Goal: Task Accomplishment & Management: Manage account settings

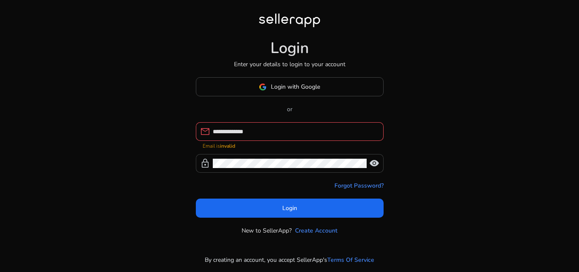
click at [375, 161] on span "visibility" at bounding box center [374, 163] width 10 height 10
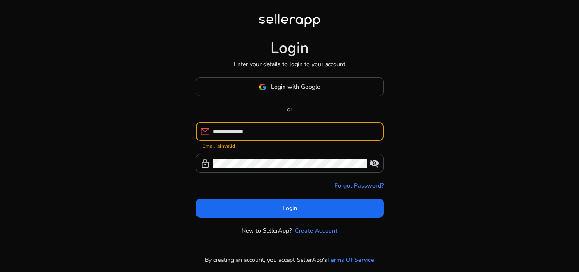
click at [339, 131] on input "**********" at bounding box center [295, 131] width 164 height 9
type input "*"
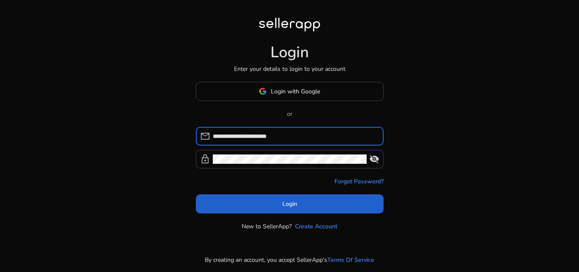
type input "**********"
click at [369, 208] on span at bounding box center [290, 203] width 188 height 20
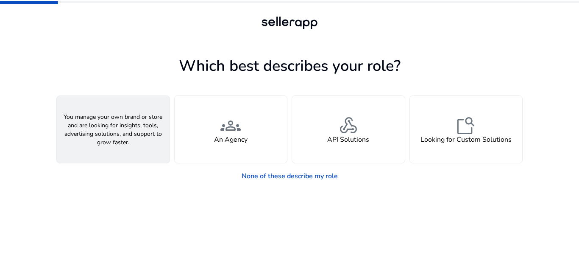
click at [159, 149] on div "person A Seller" at bounding box center [113, 129] width 113 height 67
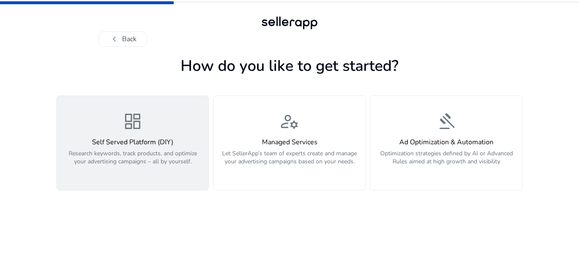
click at [157, 142] on h4 "Self Served Platform (DIY)" at bounding box center [133, 142] width 142 height 8
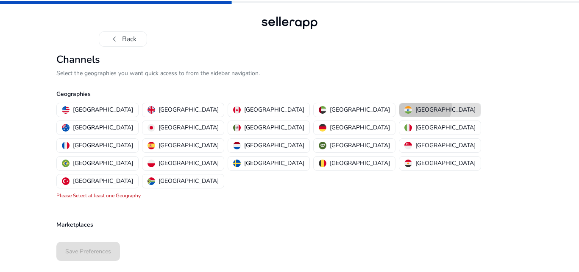
click at [415, 107] on p "[GEOGRAPHIC_DATA]" at bounding box center [445, 109] width 60 height 9
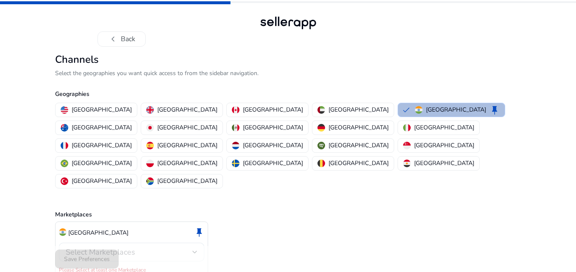
click at [161, 242] on div "Select Marketplaces" at bounding box center [132, 251] width 132 height 19
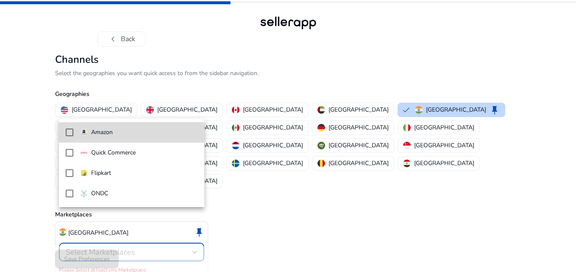
click at [69, 129] on mat-pseudo-checkbox at bounding box center [70, 132] width 8 height 8
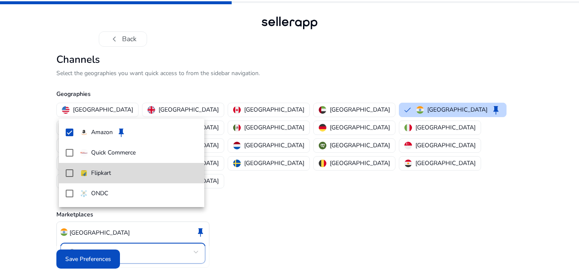
click at [72, 170] on mat-pseudo-checkbox at bounding box center [70, 173] width 8 height 8
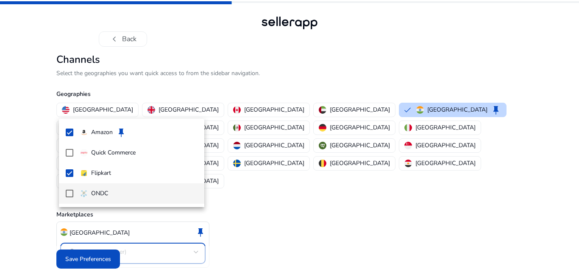
click at [71, 191] on mat-pseudo-checkbox at bounding box center [70, 193] width 8 height 8
click at [218, 244] on div at bounding box center [289, 136] width 579 height 272
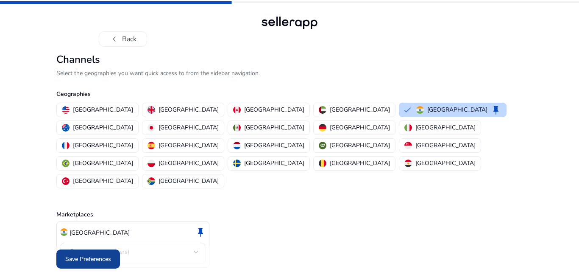
click at [103, 254] on span "Save Preferences" at bounding box center [88, 258] width 46 height 9
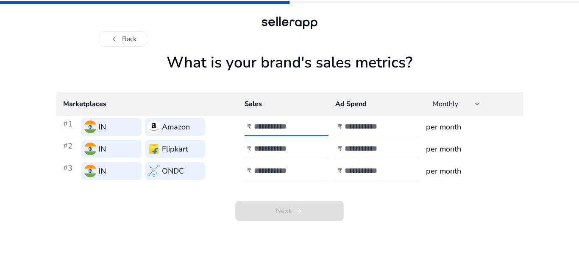
click at [275, 131] on input "number" at bounding box center [282, 126] width 57 height 9
click at [311, 122] on input "*" at bounding box center [282, 126] width 57 height 9
click at [308, 123] on input "*" at bounding box center [282, 126] width 57 height 9
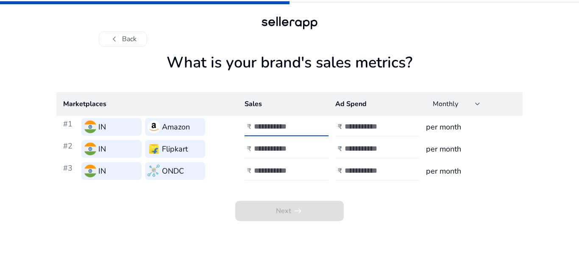
click at [308, 123] on input "*" at bounding box center [282, 126] width 57 height 9
drag, startPoint x: 308, startPoint y: 123, endPoint x: 295, endPoint y: 124, distance: 12.7
click at [295, 124] on input "**" at bounding box center [282, 126] width 57 height 9
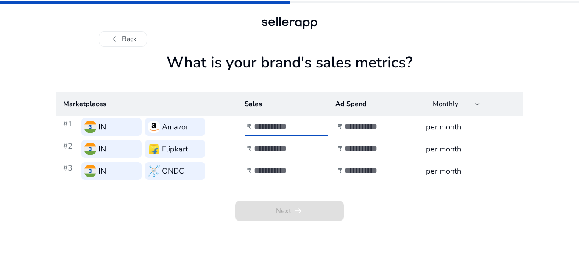
click at [295, 124] on input "**" at bounding box center [282, 126] width 57 height 9
click at [259, 126] on input "**" at bounding box center [282, 126] width 57 height 9
type input "**"
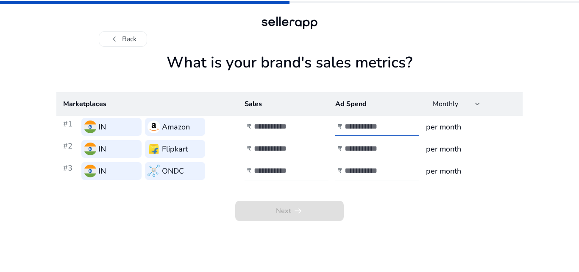
click at [356, 125] on input "number" at bounding box center [373, 126] width 57 height 9
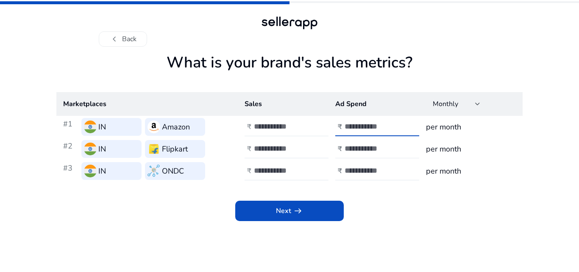
type input "***"
click at [381, 145] on input "number" at bounding box center [373, 148] width 57 height 9
click at [291, 150] on input "number" at bounding box center [282, 148] width 57 height 9
click at [353, 149] on input "number" at bounding box center [373, 148] width 57 height 9
type input "***"
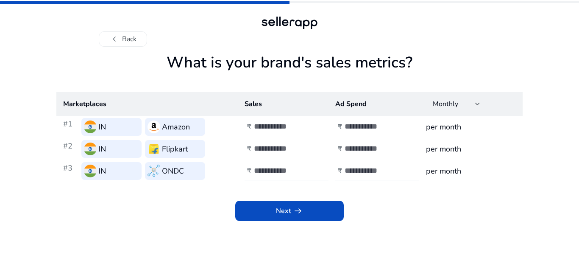
click at [270, 137] on td "₹ **" at bounding box center [283, 127] width 91 height 22
click at [188, 149] on h3 "Flipkart" at bounding box center [175, 149] width 26 height 12
click at [135, 42] on button "chevron_left Back" at bounding box center [123, 38] width 48 height 15
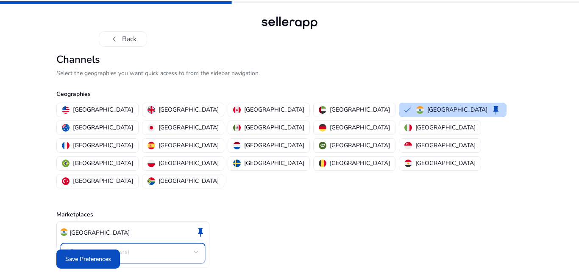
click at [196, 250] on div at bounding box center [196, 251] width 5 height 3
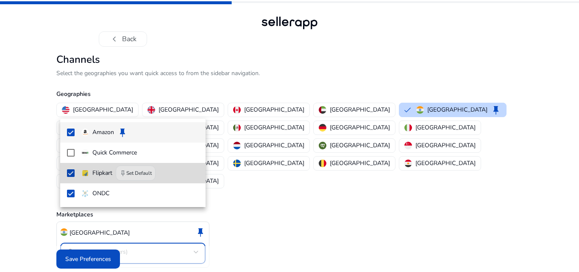
click at [78, 177] on mat-option "Flipkart keep Set Default" at bounding box center [132, 173] width 145 height 20
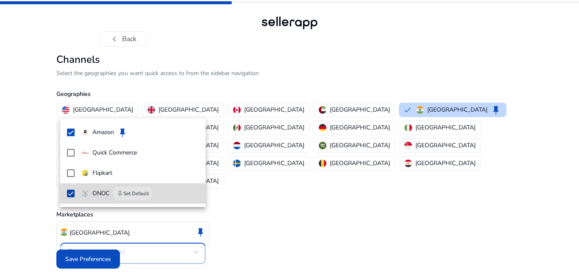
click at [74, 190] on mat-pseudo-checkbox at bounding box center [71, 193] width 8 height 8
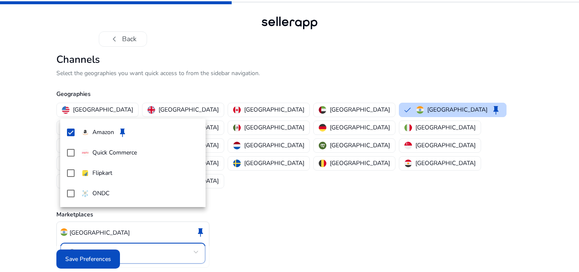
click at [95, 259] on div at bounding box center [289, 136] width 579 height 272
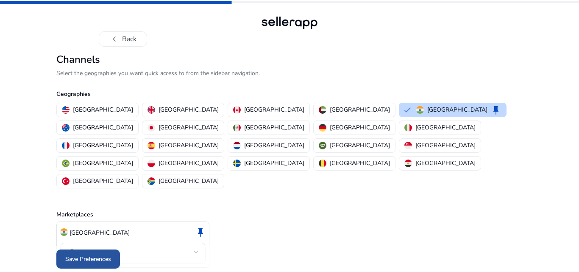
click at [91, 254] on span "Save Preferences" at bounding box center [88, 258] width 46 height 9
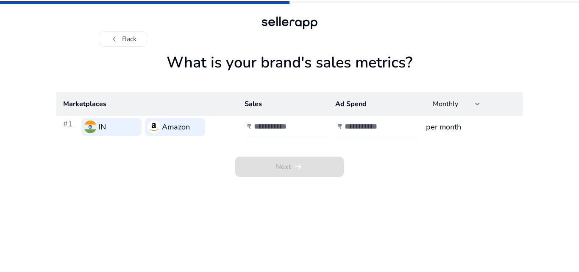
click at [269, 127] on input "number" at bounding box center [282, 126] width 57 height 9
type input "**"
click at [356, 121] on div at bounding box center [383, 126] width 76 height 19
click at [356, 123] on input "number" at bounding box center [373, 126] width 57 height 9
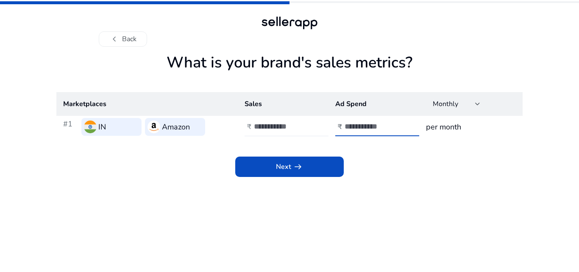
type input "***"
click at [286, 132] on div "**" at bounding box center [292, 126] width 76 height 19
click at [284, 129] on input "**" at bounding box center [282, 126] width 57 height 9
click at [272, 129] on input "**" at bounding box center [282, 126] width 57 height 9
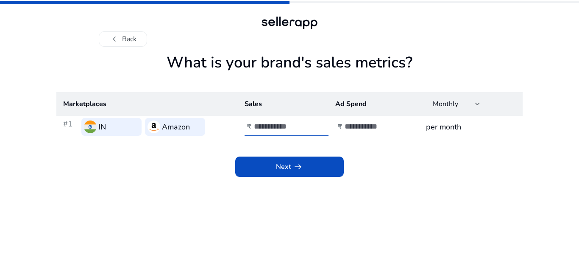
click at [260, 127] on input "**" at bounding box center [282, 126] width 57 height 9
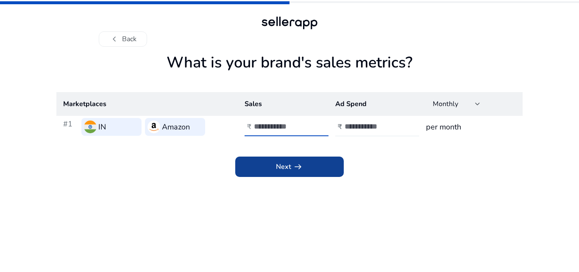
type input "**"
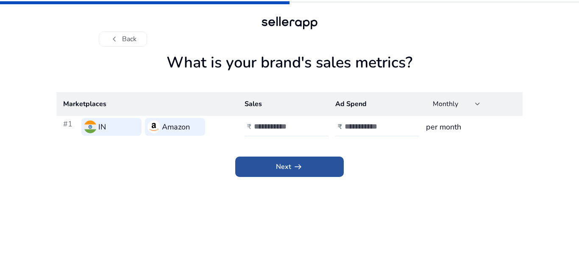
click at [295, 170] on span "arrow_right_alt" at bounding box center [298, 166] width 10 height 10
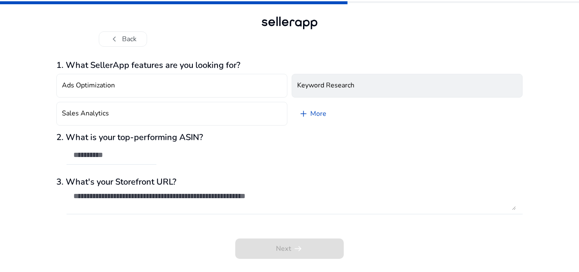
click at [320, 81] on h4 "Keyword Research" at bounding box center [325, 85] width 57 height 8
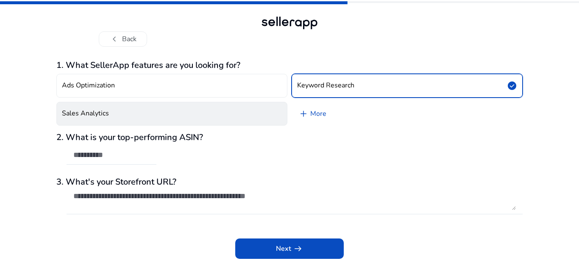
click at [263, 112] on button "Sales Analytics" at bounding box center [171, 114] width 231 height 24
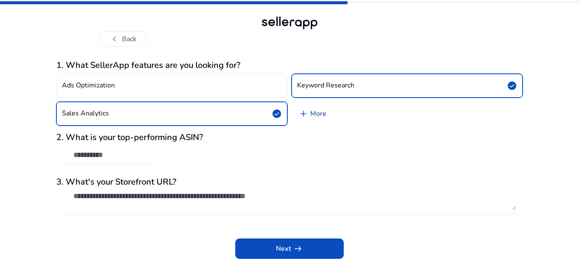
click at [320, 114] on link "add More" at bounding box center [313, 114] width 42 height 24
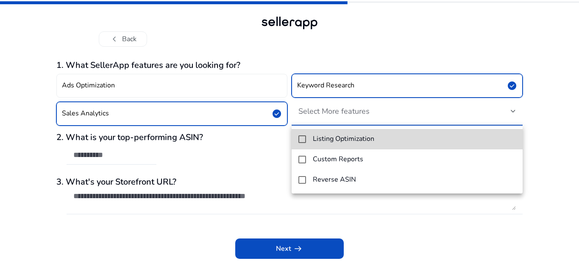
click at [324, 141] on h4 "Listing Optimization" at bounding box center [343, 139] width 61 height 8
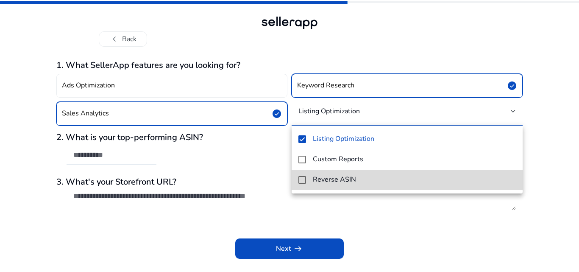
click at [322, 173] on mat-option "Reverse ASIN" at bounding box center [407, 180] width 231 height 20
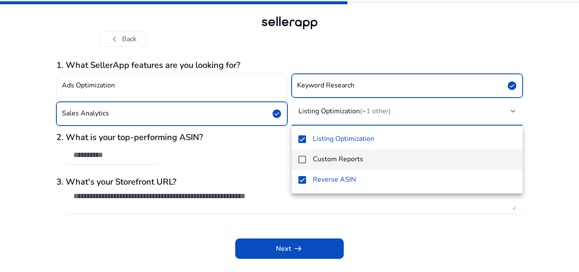
click at [323, 159] on h4 "Custom Reports" at bounding box center [338, 159] width 50 height 8
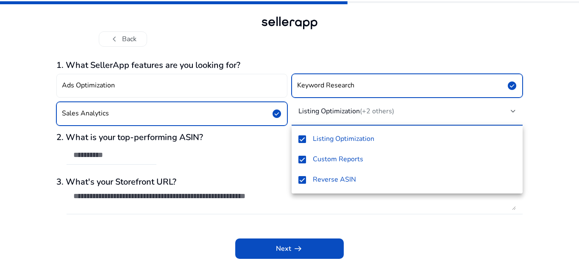
click at [242, 154] on div at bounding box center [289, 136] width 579 height 272
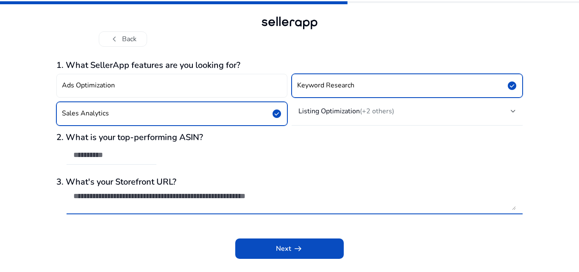
click at [165, 205] on textarea at bounding box center [294, 200] width 442 height 19
click at [243, 193] on textarea at bounding box center [294, 200] width 442 height 19
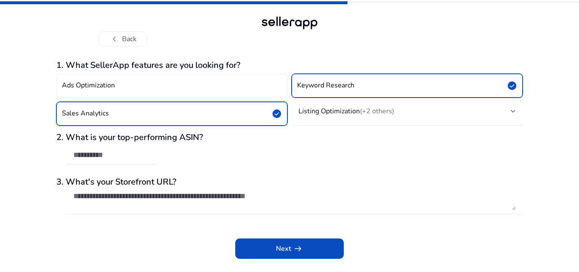
click at [204, 109] on button "Sales Analytics check_circle" at bounding box center [171, 114] width 231 height 24
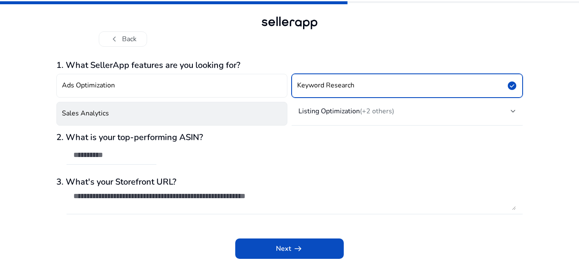
click at [204, 109] on button "Sales Analytics" at bounding box center [171, 114] width 231 height 24
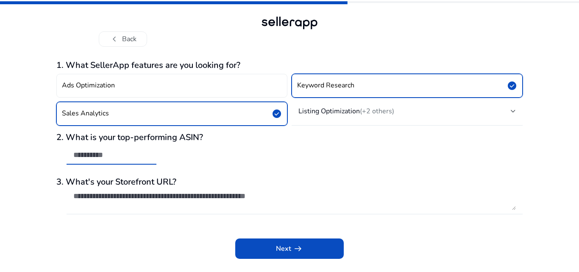
click at [122, 157] on input "text" at bounding box center [111, 154] width 76 height 9
click at [238, 203] on textarea at bounding box center [294, 200] width 442 height 19
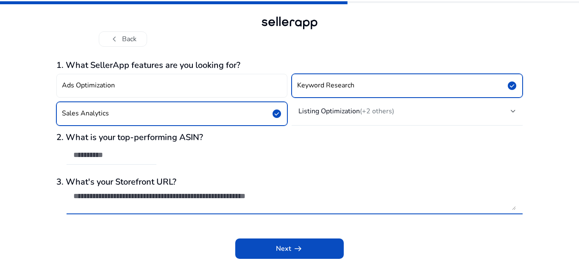
paste textarea "**********"
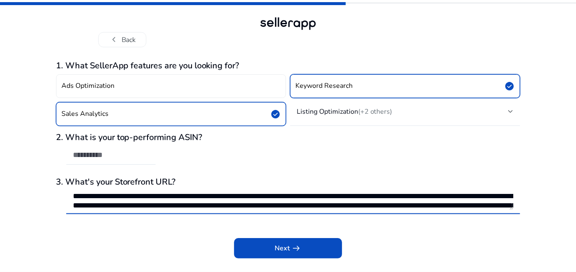
scroll to position [28, 0]
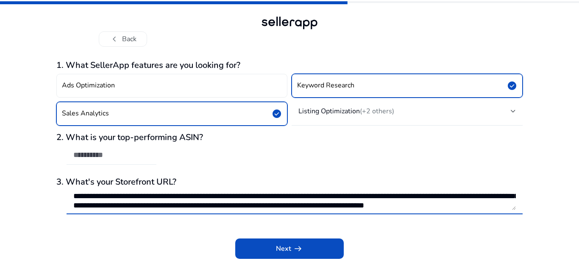
type textarea "**********"
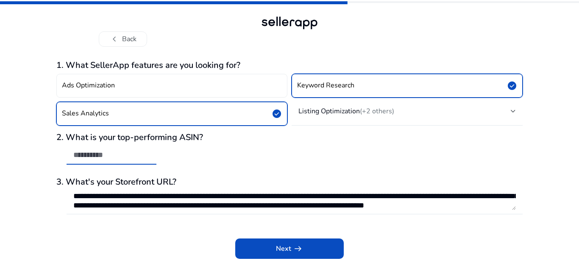
click at [115, 154] on input "text" at bounding box center [111, 154] width 76 height 9
paste input "**********"
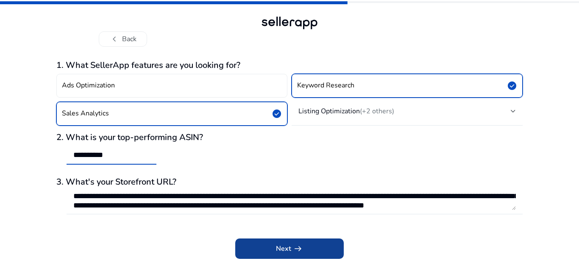
type input "**********"
click at [297, 245] on span "arrow_right_alt" at bounding box center [298, 248] width 10 height 10
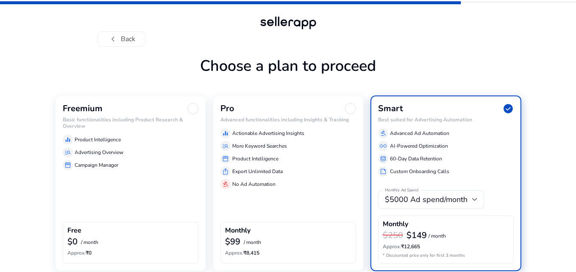
click at [160, 166] on div "storefront Campaign Manager" at bounding box center [131, 165] width 136 height 10
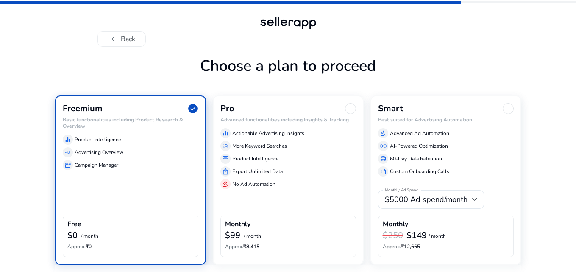
click at [161, 231] on div "$0 / month" at bounding box center [130, 235] width 126 height 11
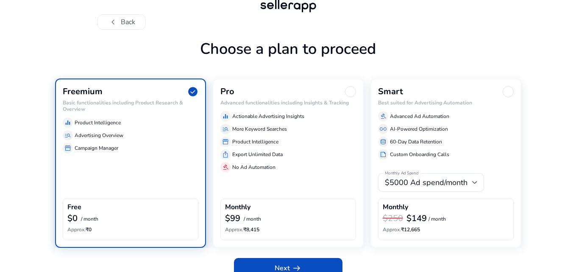
scroll to position [30, 0]
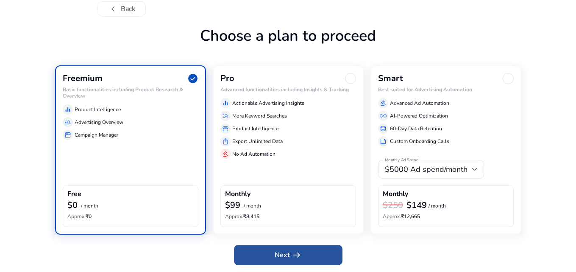
click at [257, 252] on span at bounding box center [288, 255] width 108 height 20
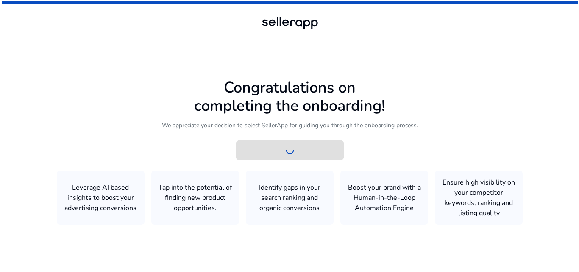
scroll to position [0, 0]
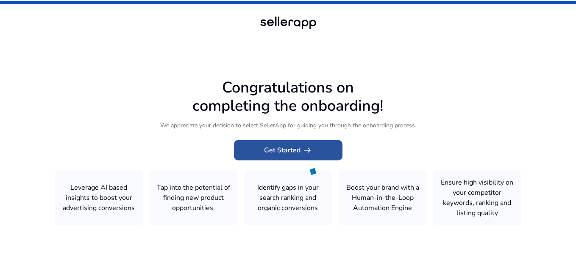
click at [297, 153] on span "Get Started arrow_right_alt" at bounding box center [288, 150] width 48 height 10
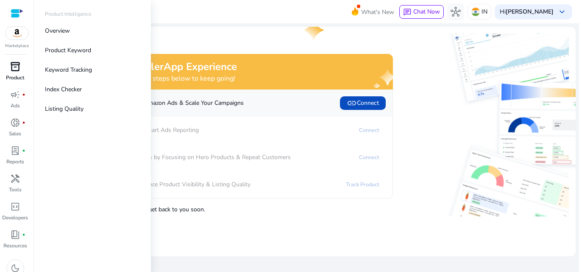
click at [19, 68] on span "inventory_2" at bounding box center [15, 66] width 10 height 10
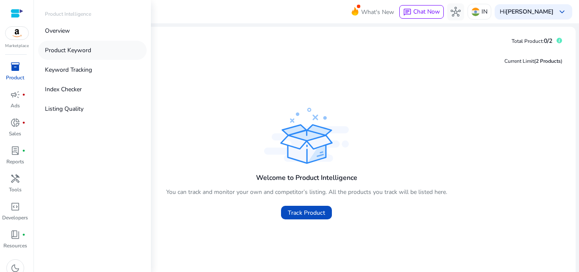
click at [91, 47] on p "Product Keyword" at bounding box center [68, 50] width 46 height 9
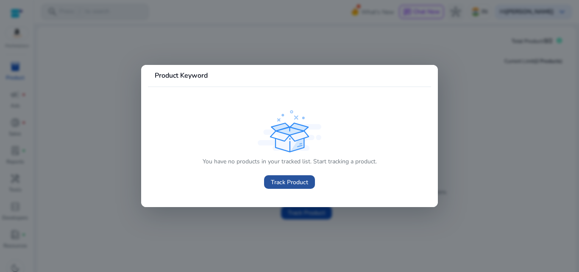
click at [296, 178] on span "Track Product" at bounding box center [289, 182] width 37 height 9
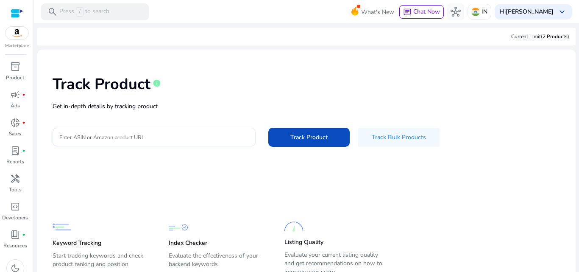
scroll to position [35, 0]
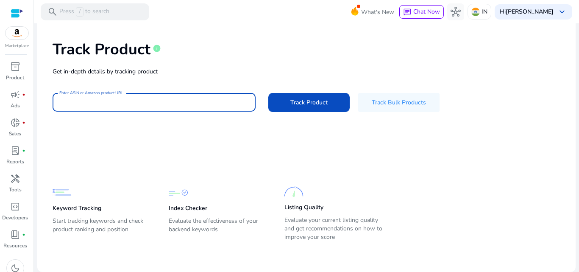
click at [214, 106] on input "Enter ASIN or Amazon product URL" at bounding box center [153, 101] width 189 height 9
paste input "**********"
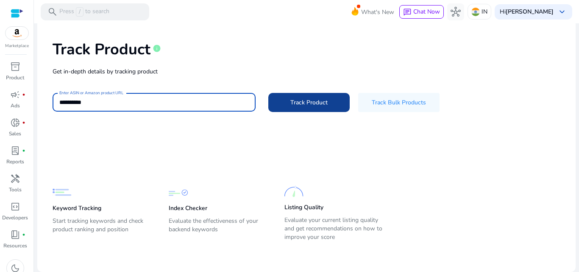
type input "**********"
click at [298, 99] on span "Track Product" at bounding box center [308, 102] width 37 height 9
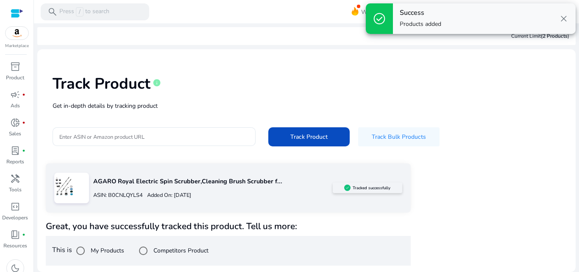
scroll to position [0, 0]
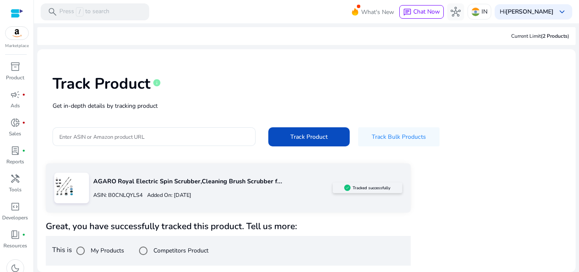
click at [493, 236] on div "AGARO Royal Electric Spin Scrubber,Cleaning Brush Scrubber f... ASIN: B0CNLQYLS…" at bounding box center [306, 214] width 521 height 102
click at [417, 225] on div "AGARO Royal Electric Spin Scrubber,Cleaning Brush Scrubber f... ASIN: B0CNLQYLS…" at bounding box center [306, 264] width 521 height 202
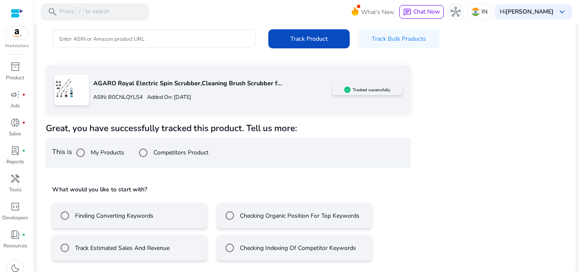
scroll to position [100, 0]
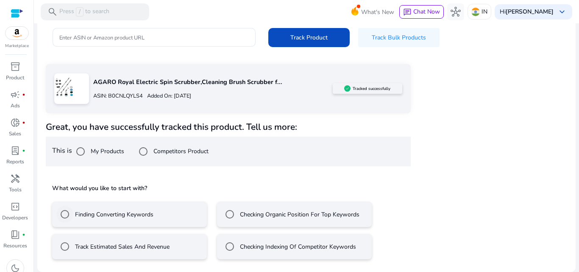
click at [131, 217] on label "Finding Converting Keywords" at bounding box center [113, 214] width 80 height 9
click at [116, 246] on label "Track Estimated Sales And Revenue" at bounding box center [121, 246] width 96 height 9
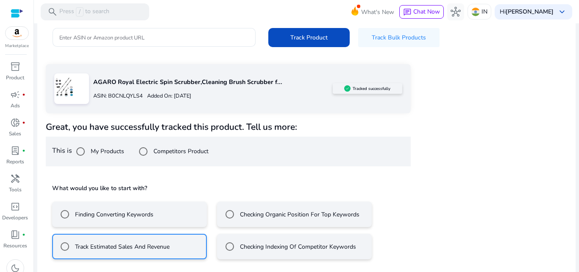
click at [161, 211] on mat-radio-button "Finding Converting Keywords" at bounding box center [129, 213] width 155 height 25
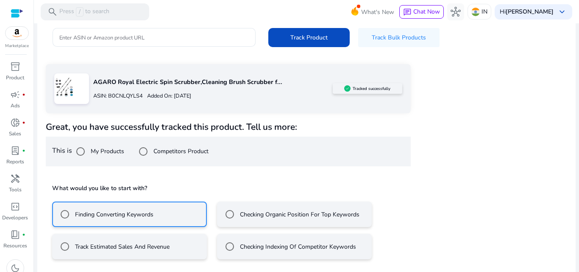
scroll to position [137, 0]
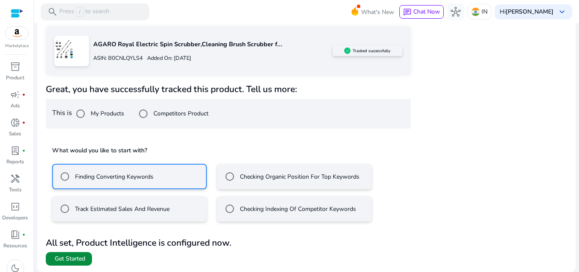
click at [53, 260] on span "Get Started" at bounding box center [69, 258] width 33 height 8
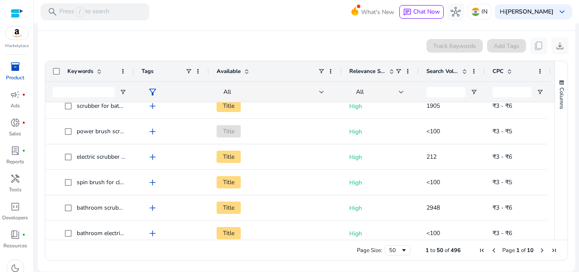
scroll to position [841, 0]
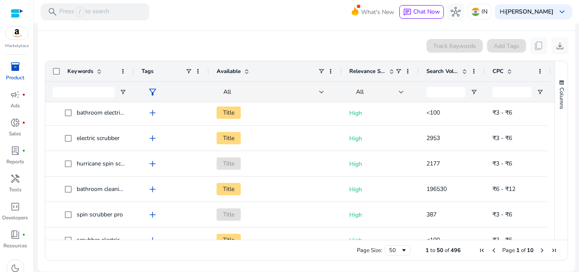
click at [555, 220] on div "Columns" at bounding box center [561, 150] width 13 height 178
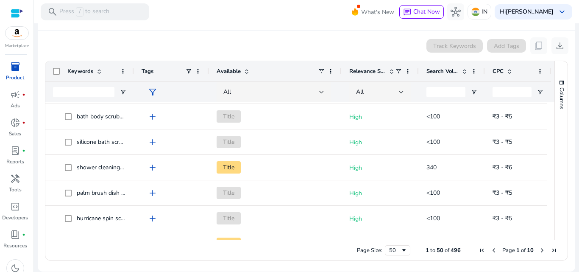
scroll to position [1134, 0]
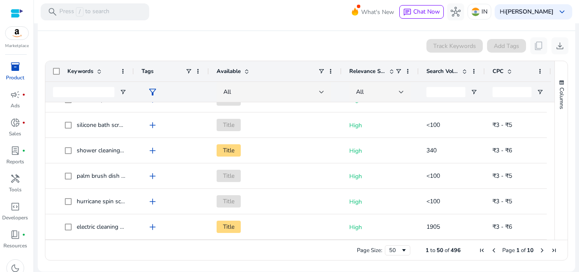
click at [554, 107] on div "Columns Keywords Column Labels Drag here to set column labels" at bounding box center [560, 150] width 13 height 178
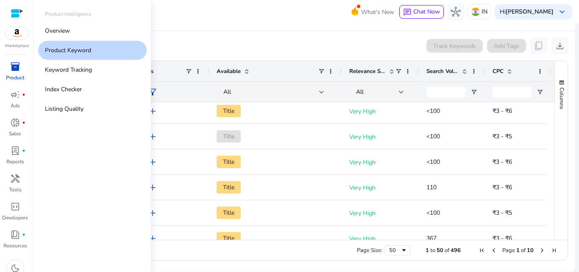
click at [20, 76] on p "Product" at bounding box center [15, 78] width 18 height 8
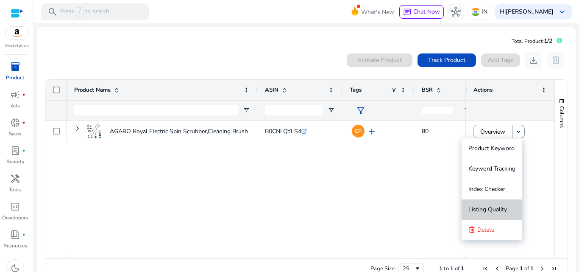
click at [495, 211] on span "Listing Quality" at bounding box center [487, 209] width 39 height 8
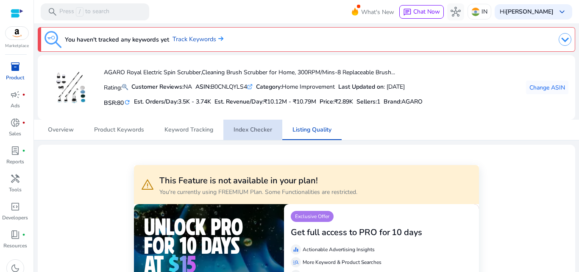
click at [251, 125] on span "Index Checker" at bounding box center [253, 130] width 39 height 20
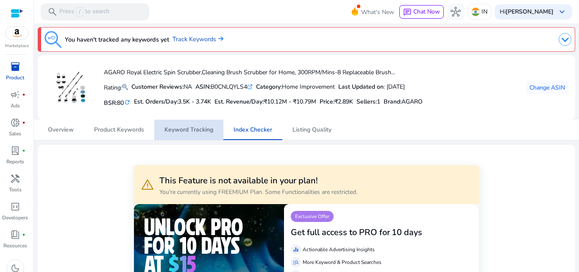
click at [217, 127] on link "Keyword Tracking" at bounding box center [188, 130] width 69 height 20
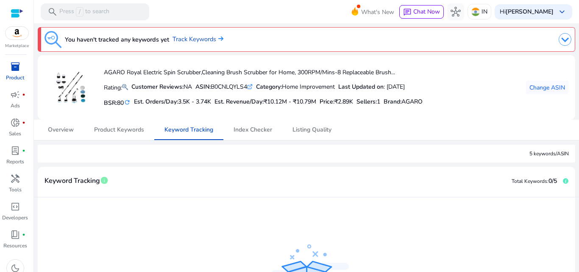
click at [135, 142] on div "You haven't tracked any keywords yet Track Keywords AGARO Royal Electric Spin S…" at bounding box center [306, 208] width 538 height 370
click at [134, 135] on span "Product Keywords" at bounding box center [119, 130] width 50 height 20
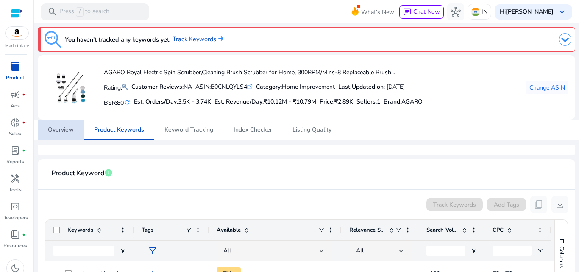
click at [71, 133] on span "Overview" at bounding box center [61, 130] width 26 height 20
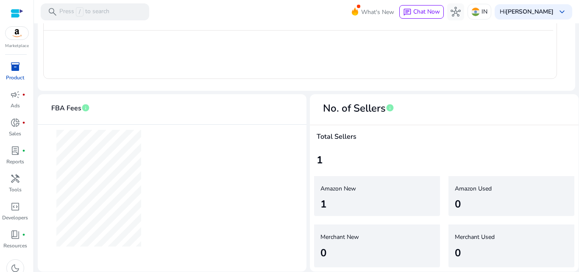
scroll to position [228, 0]
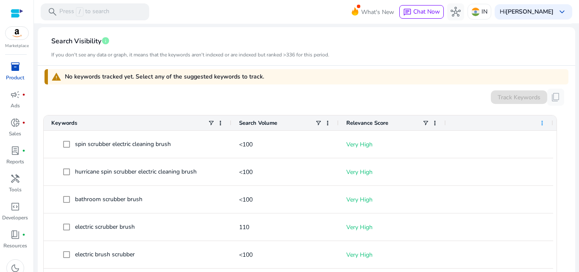
click at [545, 121] on span at bounding box center [542, 123] width 7 height 7
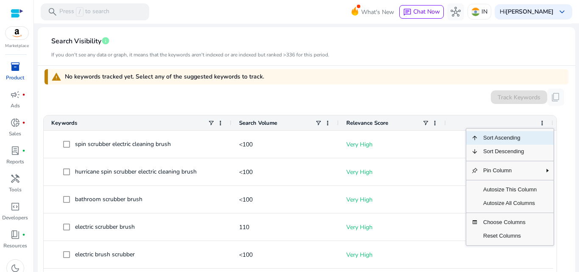
click at [431, 88] on div "warning No keywords tracked yet. Select any of the suggested keywords to track.…" at bounding box center [306, 194] width 524 height 256
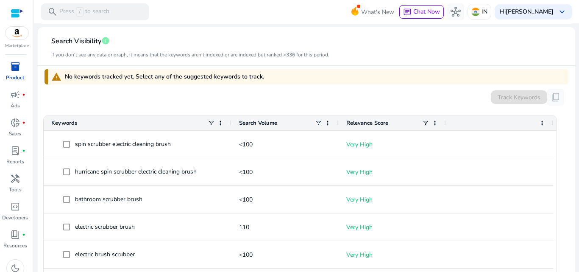
scroll to position [0, 0]
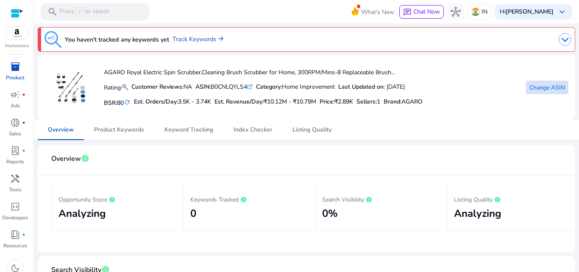
click at [548, 84] on span "Change ASIN" at bounding box center [547, 87] width 36 height 9
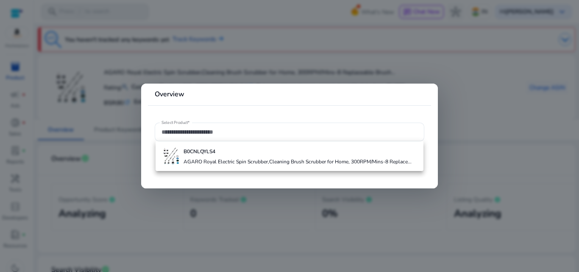
click at [486, 115] on div at bounding box center [289, 136] width 579 height 272
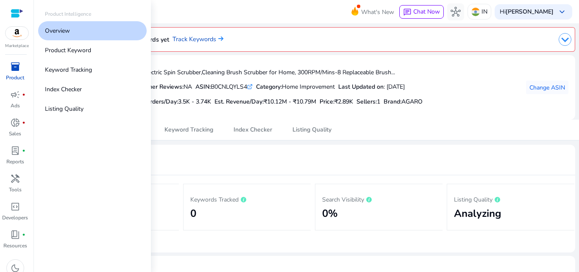
click at [19, 72] on span "inventory_2" at bounding box center [15, 66] width 10 height 10
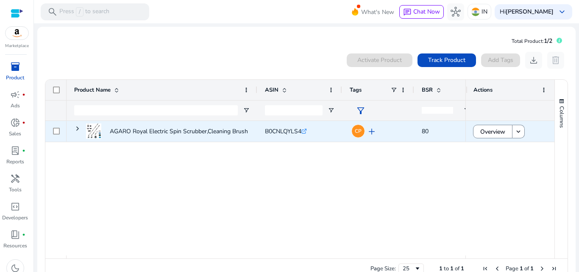
click at [522, 136] on div "keyboard_arrow_down" at bounding box center [518, 130] width 12 height 17
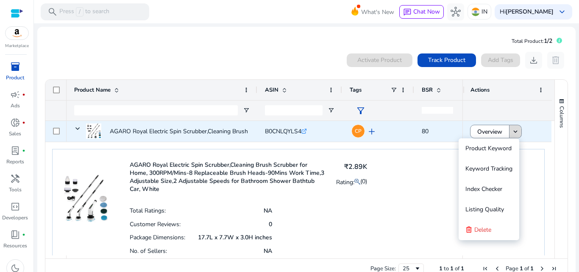
click at [512, 135] on mat-icon "keyboard_arrow_down" at bounding box center [516, 132] width 8 height 8
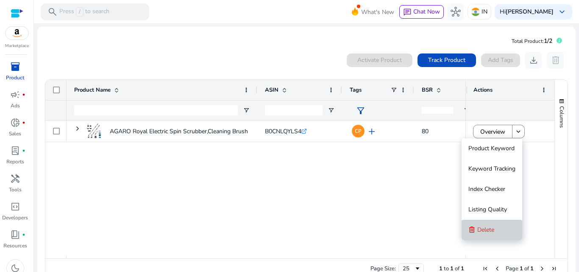
click at [490, 230] on span "Delete" at bounding box center [485, 229] width 17 height 8
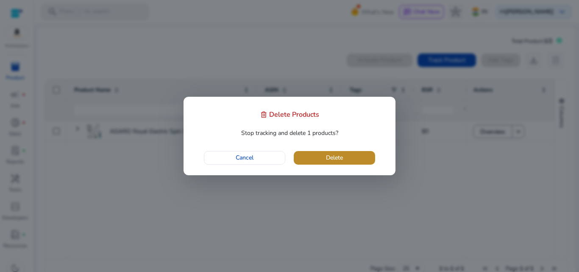
click at [320, 162] on span "button" at bounding box center [334, 157] width 81 height 20
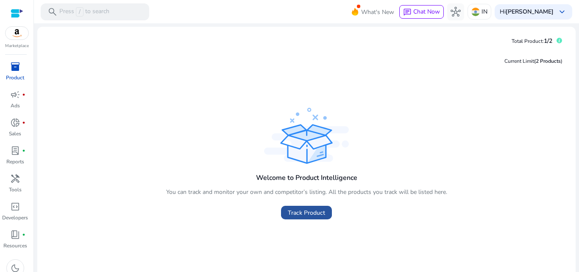
click at [311, 216] on span "Track Product" at bounding box center [306, 212] width 37 height 9
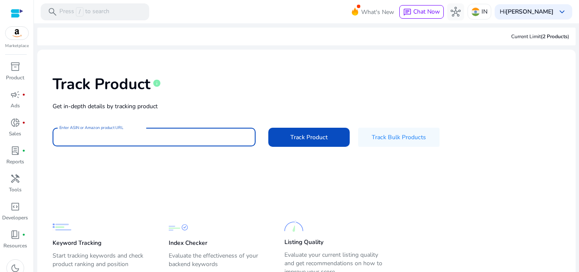
click at [185, 133] on input "Enter ASIN or Amazon product URL" at bounding box center [153, 136] width 189 height 9
paste input "**********"
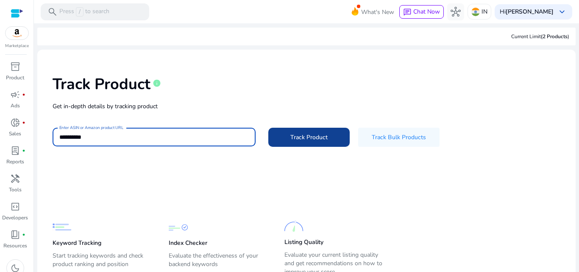
type input "**********"
click at [297, 136] on span "Track Product" at bounding box center [308, 137] width 37 height 9
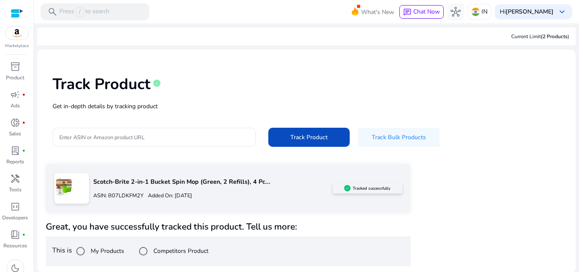
scroll to position [0, 0]
click at [146, 248] on div "This is My Products Competitors Product" at bounding box center [228, 251] width 365 height 30
click at [261, 238] on div "This is My Products Competitors Product" at bounding box center [228, 251] width 365 height 30
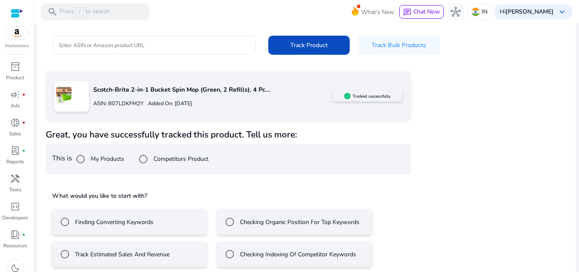
scroll to position [100, 0]
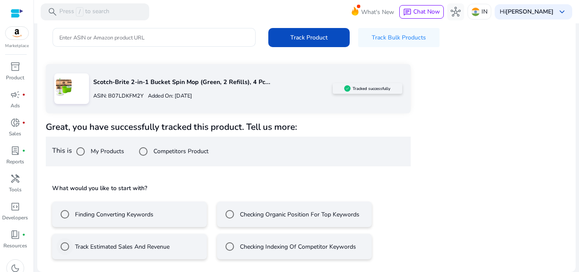
click at [125, 241] on div "Track Estimated Sales And Revenue" at bounding box center [112, 246] width 113 height 17
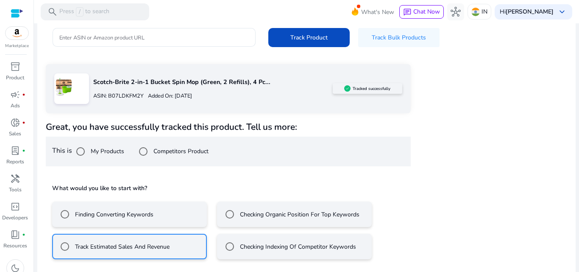
click at [174, 214] on mat-radio-button "Finding Converting Keywords" at bounding box center [129, 213] width 155 height 25
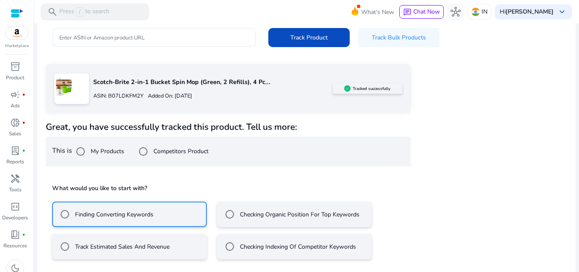
scroll to position [137, 0]
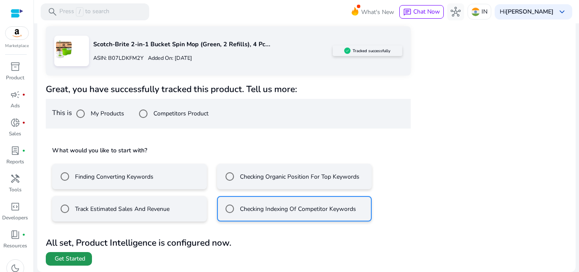
click at [59, 260] on span "Get Started" at bounding box center [70, 258] width 31 height 8
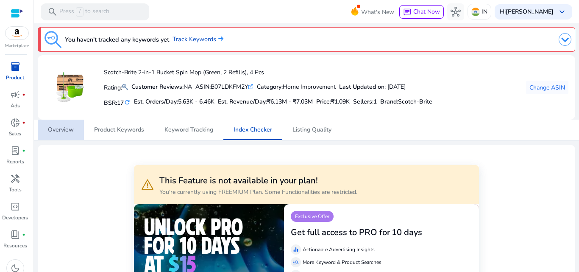
click at [61, 127] on span "Overview" at bounding box center [61, 130] width 26 height 6
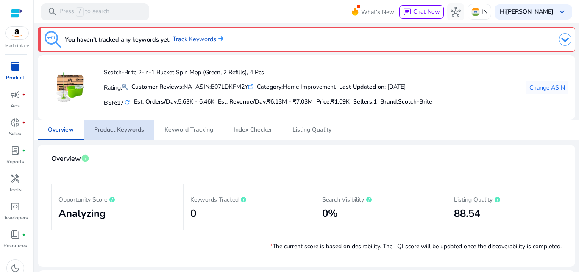
click at [126, 131] on span "Product Keywords" at bounding box center [119, 130] width 50 height 6
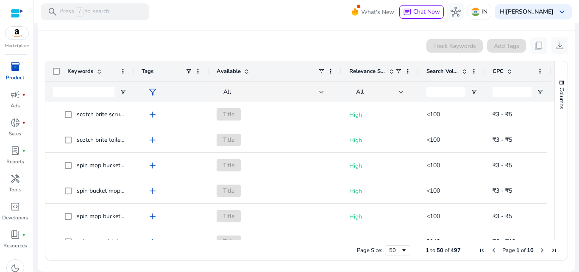
scroll to position [841, 0]
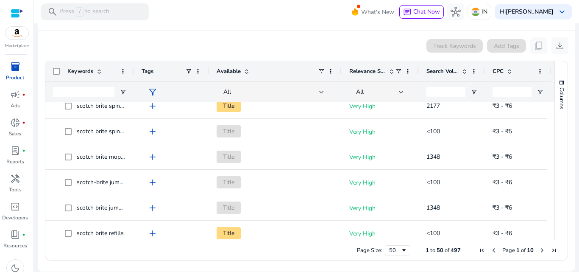
scroll to position [4, 0]
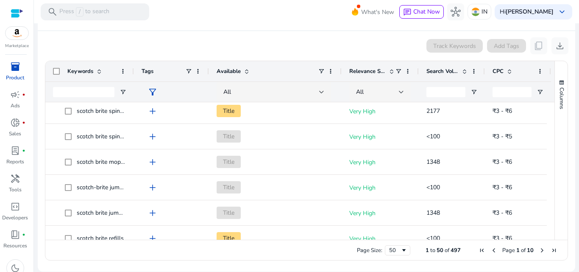
click at [573, 32] on mat-sidenav-content "search Press / to search What's New chat Chat Now hub IN Hi Augustin keyboard_a…" at bounding box center [306, 136] width 545 height 272
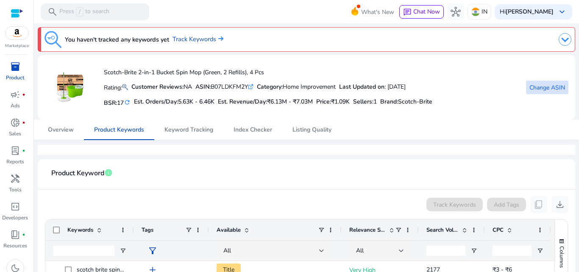
click at [537, 84] on span "Change ASIN" at bounding box center [547, 87] width 36 height 9
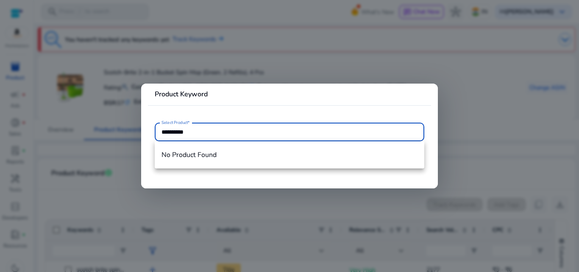
type input "**********"
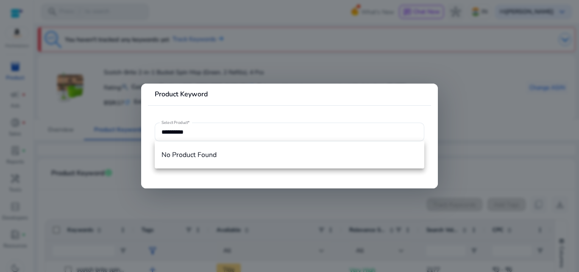
click at [354, 97] on mat-card-header "Product Keyword" at bounding box center [289, 97] width 283 height 15
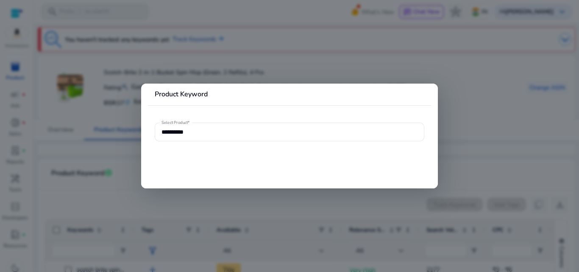
click at [222, 46] on div at bounding box center [289, 136] width 579 height 272
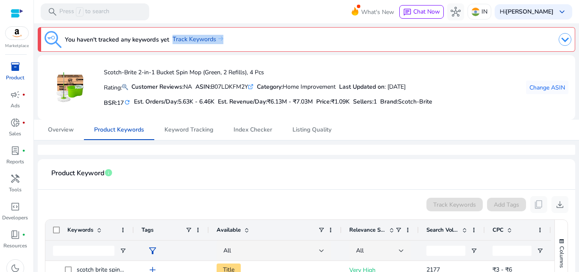
click at [222, 46] on div "You haven't tracked any keywords yet Track Keywords" at bounding box center [133, 39] width 179 height 17
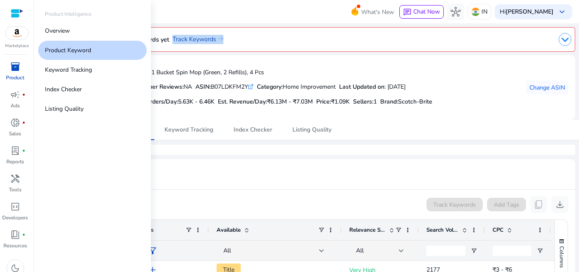
click at [25, 75] on link "inventory_2 Product" at bounding box center [15, 74] width 30 height 28
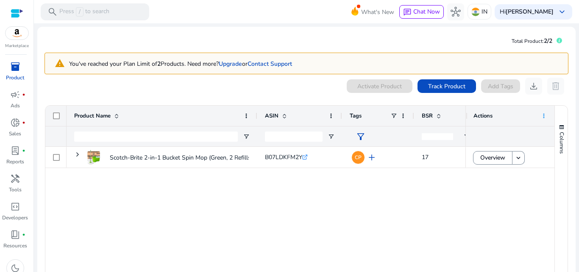
click at [542, 117] on span at bounding box center [543, 115] width 7 height 7
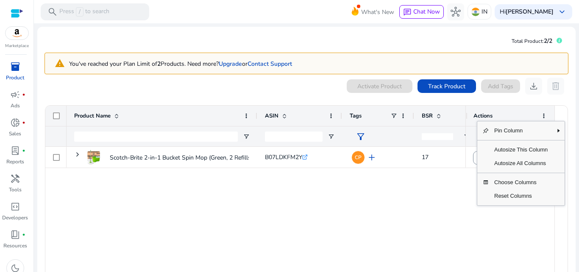
click at [214, 237] on div "Scotch-Brite 2-in-1 Bucket Spin Mop (Green, 2 Refills), 4 Pcs... B07LDKFM2Y .st…" at bounding box center [266, 214] width 399 height 134
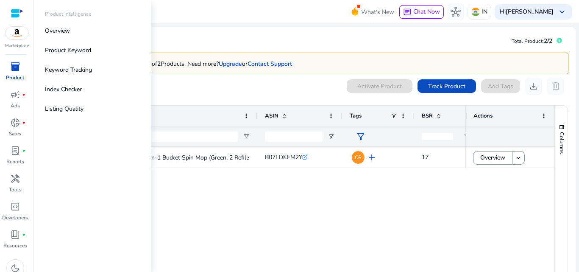
click at [17, 69] on span "inventory_2" at bounding box center [15, 66] width 10 height 10
click at [111, 22] on link "Overview" at bounding box center [92, 30] width 108 height 19
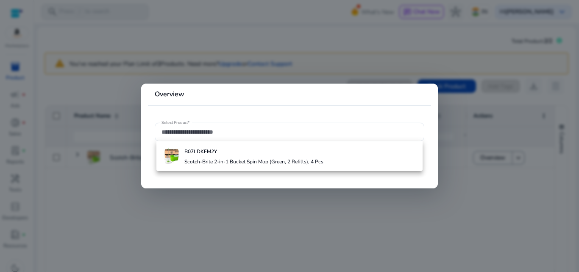
click at [89, 120] on div at bounding box center [289, 136] width 579 height 272
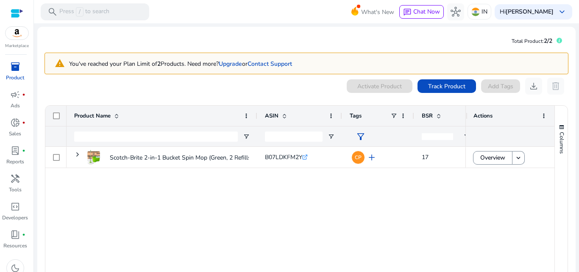
click at [60, 116] on div at bounding box center [55, 116] width 21 height 20
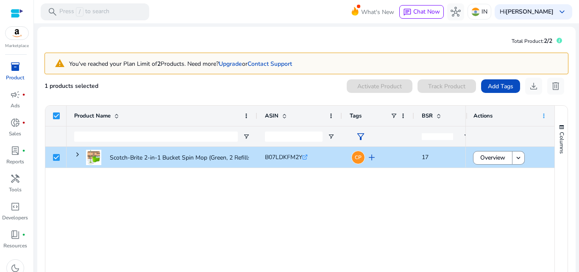
click at [540, 114] on span at bounding box center [543, 115] width 7 height 7
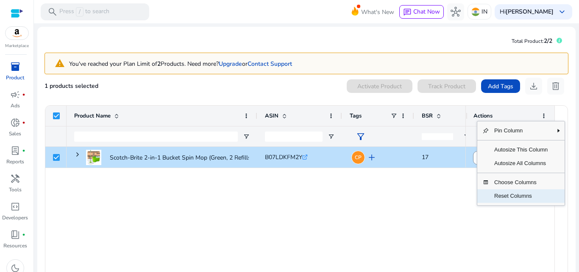
click at [514, 194] on span "Reset Columns" at bounding box center [521, 196] width 64 height 14
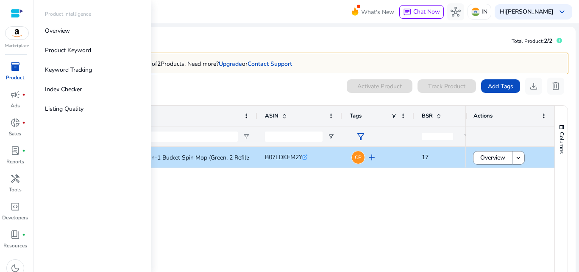
click at [21, 66] on div "inventory_2" at bounding box center [15, 67] width 24 height 14
click at [95, 49] on link "Product Keyword" at bounding box center [92, 50] width 108 height 19
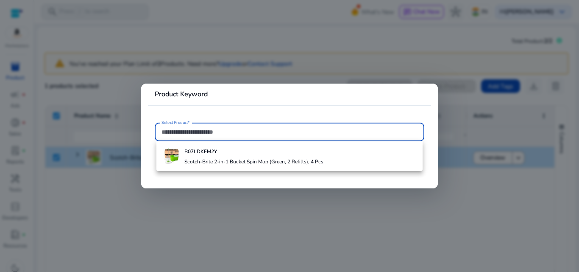
click at [228, 228] on div at bounding box center [289, 136] width 579 height 272
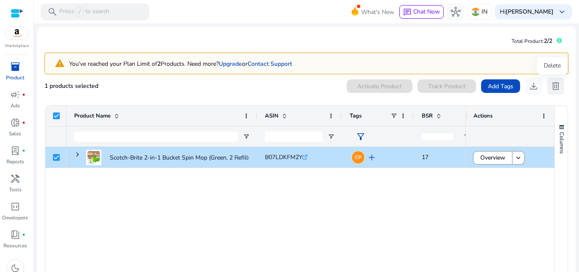
click at [551, 89] on span "delete" at bounding box center [556, 86] width 10 height 10
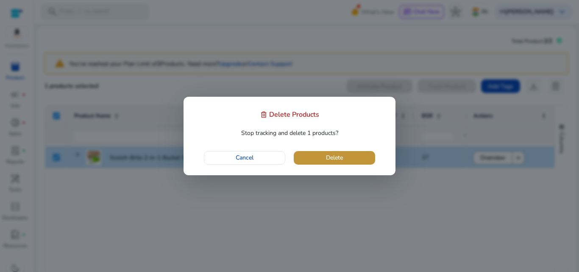
click at [313, 154] on span "button" at bounding box center [334, 157] width 81 height 20
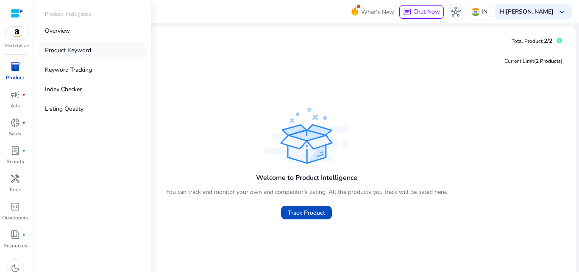
click at [118, 50] on link "Product Keyword" at bounding box center [92, 50] width 108 height 19
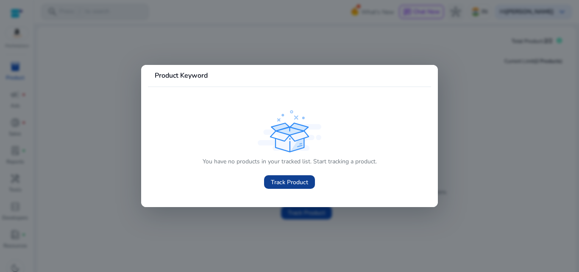
click at [299, 182] on span "Track Product" at bounding box center [289, 182] width 37 height 9
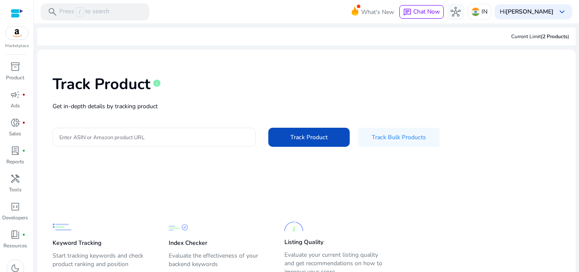
drag, startPoint x: 164, startPoint y: 118, endPoint x: 165, endPoint y: 129, distance: 11.1
click at [165, 129] on div "Track Product info Get in-depth details by tracking product Enter ASIN or Amazo…" at bounding box center [306, 109] width 525 height 107
click at [165, 129] on div at bounding box center [153, 137] width 189 height 19
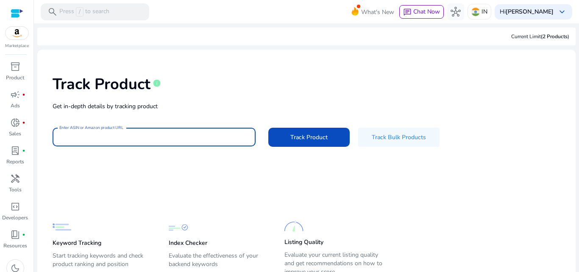
click at [165, 137] on input "Enter ASIN or Amazon product URL" at bounding box center [153, 136] width 189 height 9
paste input "**********"
type input "**********"
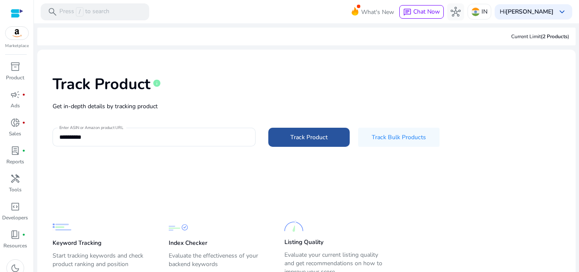
click at [305, 144] on span at bounding box center [308, 137] width 81 height 20
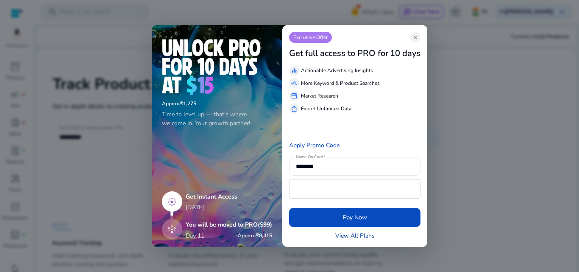
click at [357, 237] on link "View All Plans" at bounding box center [354, 235] width 39 height 9
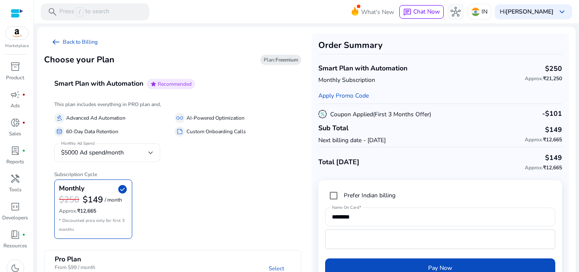
click at [155, 151] on div "Monthly Ad Spend $5000 Ad spend/month" at bounding box center [107, 152] width 106 height 19
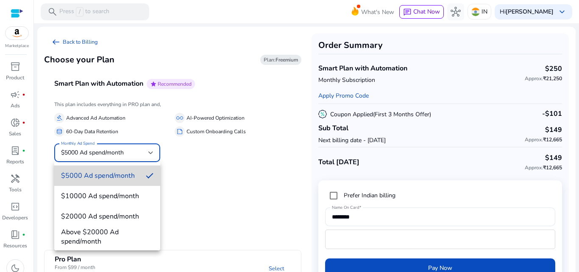
click at [147, 169] on mat-option "$5000 Ad spend/month" at bounding box center [107, 175] width 106 height 20
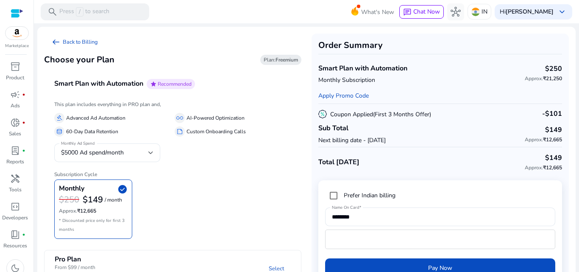
click at [206, 180] on div "Monthly check_circle $250 $149 / month Approx. ₹12,665 * Discounted price only …" at bounding box center [172, 208] width 237 height 59
click at [221, 182] on div "Monthly check_circle $250 $149 / month Approx. ₹12,665 * Discounted price only …" at bounding box center [172, 208] width 237 height 59
click at [384, 195] on label "Prefer Indian billing" at bounding box center [368, 195] width 53 height 9
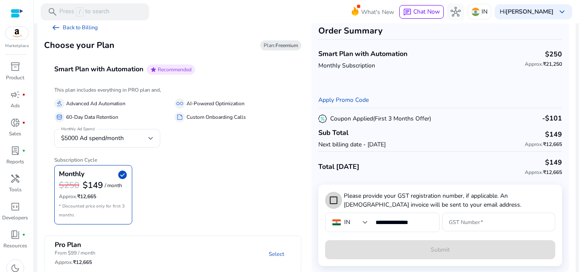
scroll to position [22, 0]
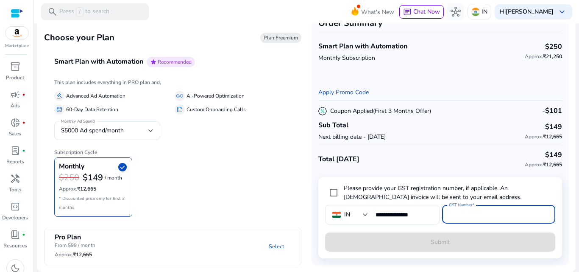
click at [528, 217] on input "GST Number" at bounding box center [499, 213] width 100 height 9
click at [253, 186] on div "Monthly check_circle $250 $149 / month Approx. ₹12,665 * Discounted price only …" at bounding box center [172, 186] width 237 height 59
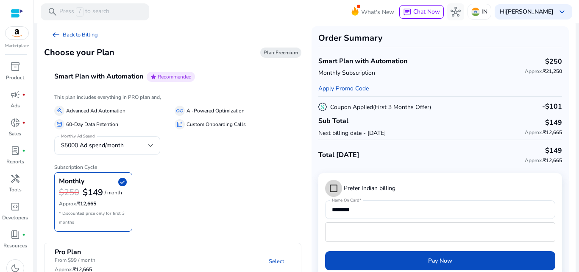
scroll to position [0, 0]
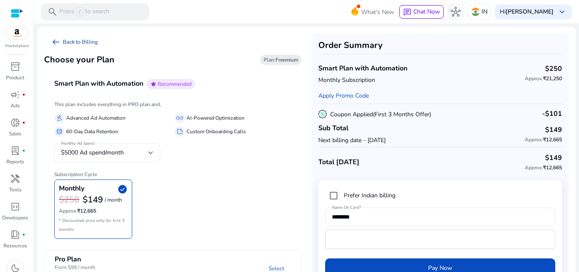
click at [54, 40] on span "arrow_left_alt" at bounding box center [56, 42] width 10 height 10
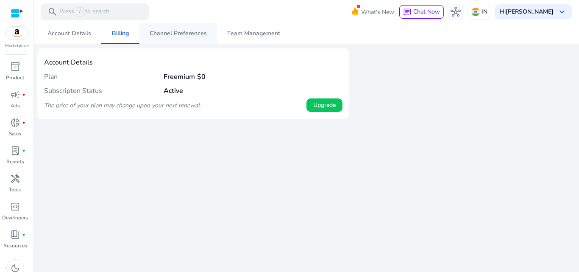
click at [172, 36] on span "Channel Preferences" at bounding box center [178, 34] width 57 height 6
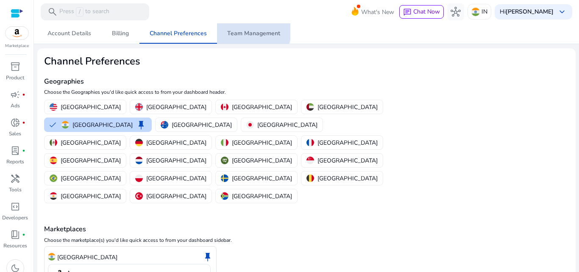
click at [246, 31] on span "Team Management" at bounding box center [253, 34] width 53 height 6
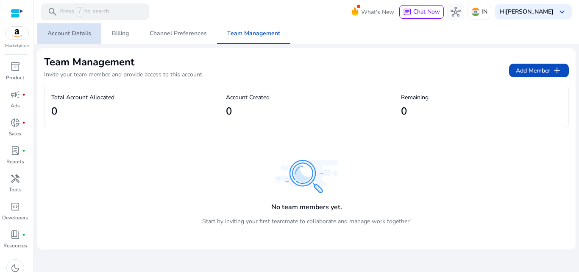
click at [78, 33] on span "Account Details" at bounding box center [69, 34] width 44 height 6
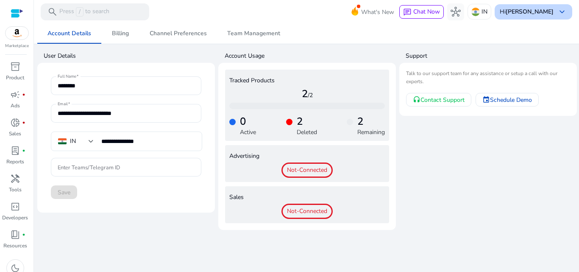
click at [537, 6] on div "Hi Augustin keyboard_arrow_down" at bounding box center [534, 11] width 78 height 15
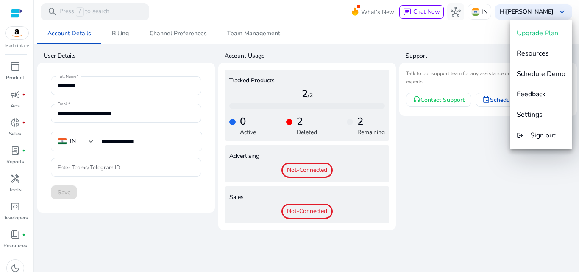
click at [462, 171] on div at bounding box center [289, 136] width 579 height 272
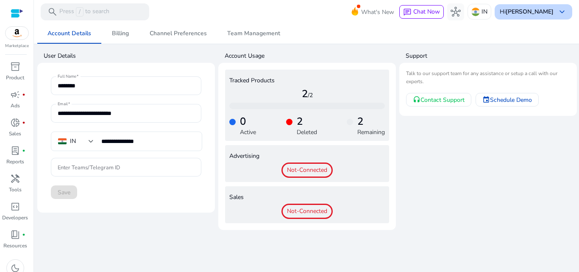
click at [562, 10] on span "keyboard_arrow_down" at bounding box center [562, 12] width 10 height 10
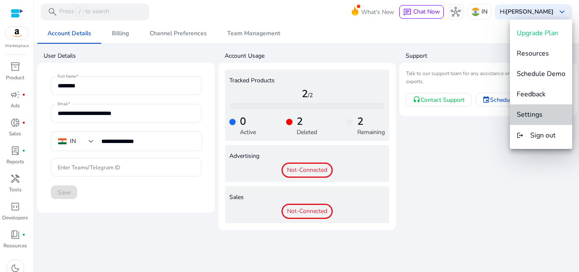
click at [539, 108] on button "Settings" at bounding box center [541, 114] width 62 height 20
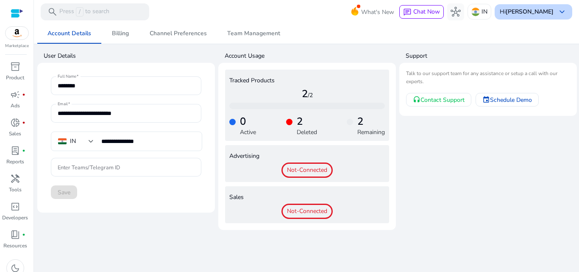
click at [560, 14] on span "keyboard_arrow_down" at bounding box center [562, 12] width 10 height 10
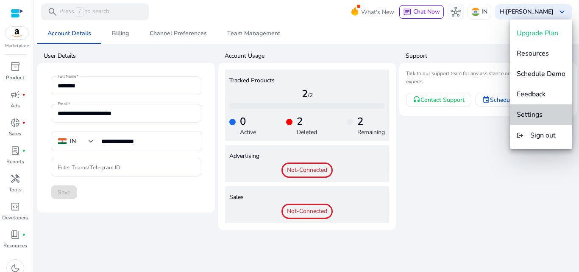
click at [526, 110] on span "Settings" at bounding box center [530, 114] width 26 height 9
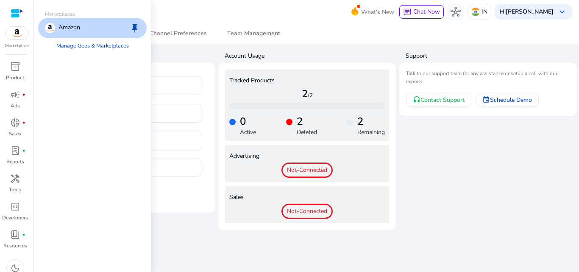
click at [22, 36] on img at bounding box center [17, 33] width 23 height 13
click at [63, 26] on p "Amazon" at bounding box center [69, 28] width 22 height 10
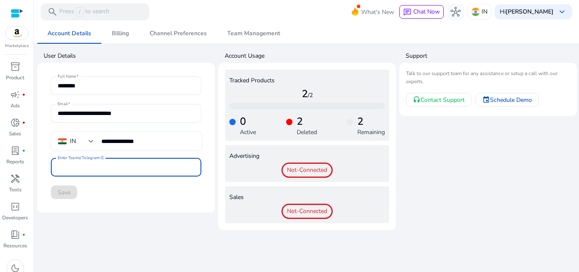
click at [121, 170] on input "Enter Teams/Telegram ID" at bounding box center [126, 166] width 137 height 9
click at [316, 170] on span "Not-Connected" at bounding box center [306, 169] width 51 height 15
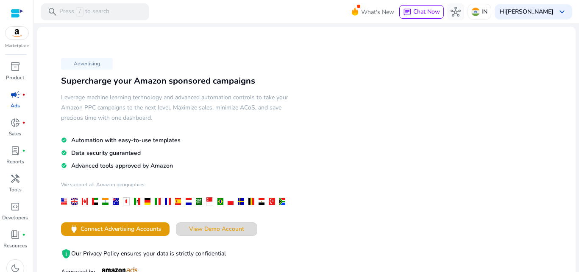
click at [231, 227] on span "View Demo Account" at bounding box center [216, 228] width 55 height 9
click at [487, 17] on p "IN" at bounding box center [484, 11] width 6 height 15
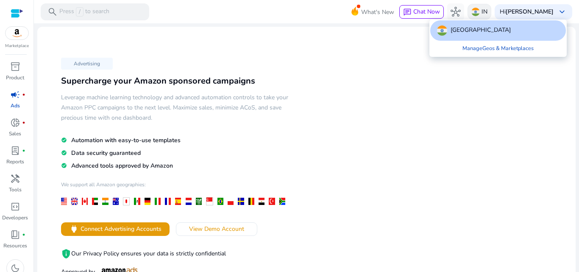
click at [501, 17] on div at bounding box center [289, 136] width 579 height 272
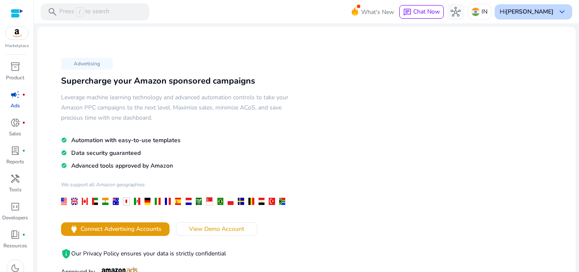
click at [528, 13] on b "[PERSON_NAME]" at bounding box center [530, 12] width 48 height 8
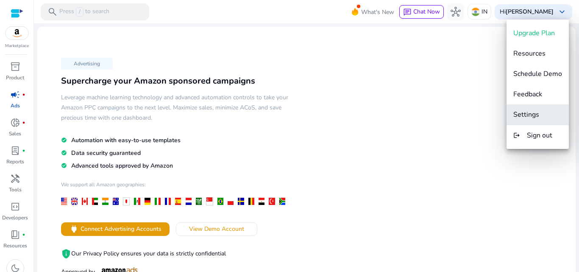
click at [530, 116] on span "Settings" at bounding box center [526, 114] width 26 height 9
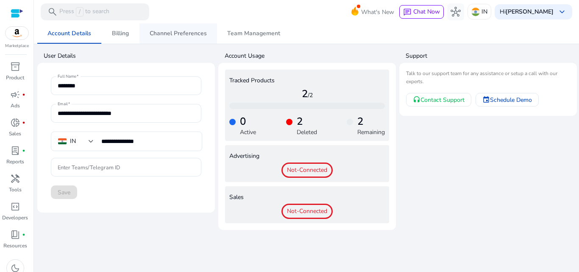
click at [188, 39] on span "Channel Preferences" at bounding box center [178, 33] width 57 height 20
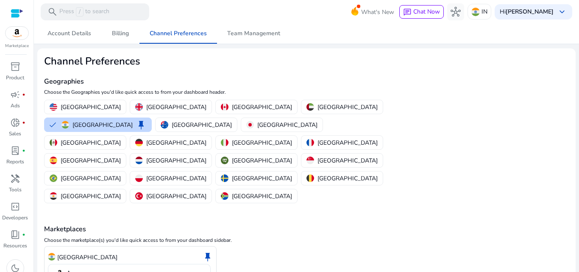
click at [503, 246] on div "India keep Amazon" at bounding box center [306, 274] width 525 height 56
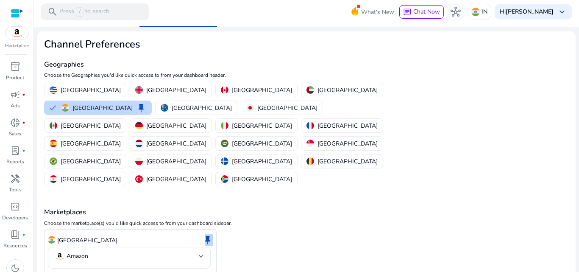
scroll to position [26, 0]
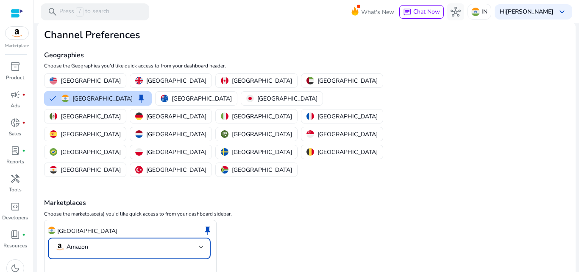
click at [197, 242] on mat-select-trigger "Amazon" at bounding box center [127, 247] width 144 height 10
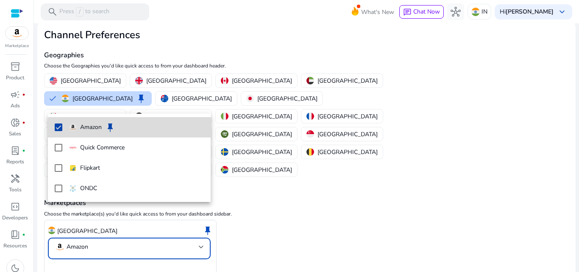
click at [167, 135] on mat-option "Amazon keep" at bounding box center [129, 127] width 163 height 20
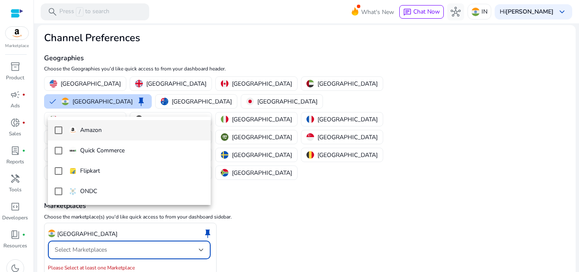
click at [167, 135] on span "Amazon" at bounding box center [136, 129] width 135 height 9
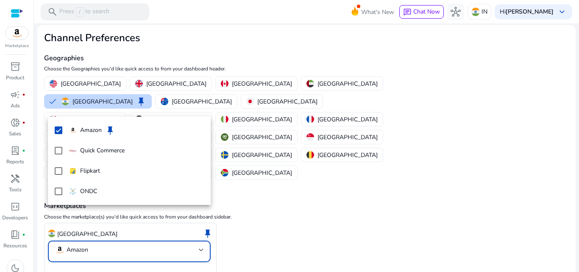
click at [77, 255] on div at bounding box center [289, 136] width 579 height 272
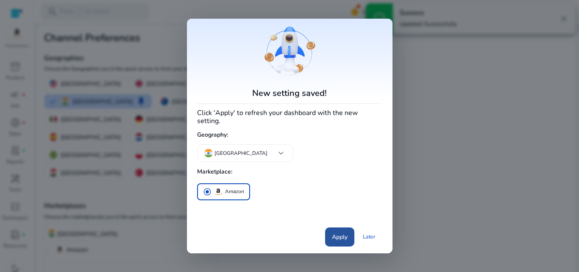
click at [333, 226] on span at bounding box center [339, 236] width 29 height 20
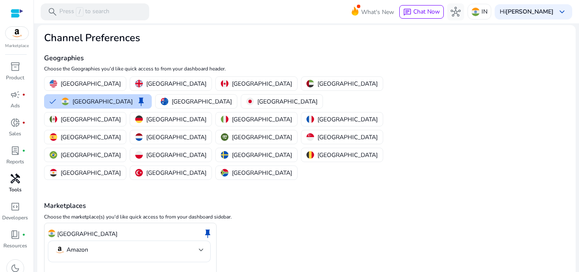
click at [22, 187] on link "handyman Tools" at bounding box center [15, 186] width 30 height 28
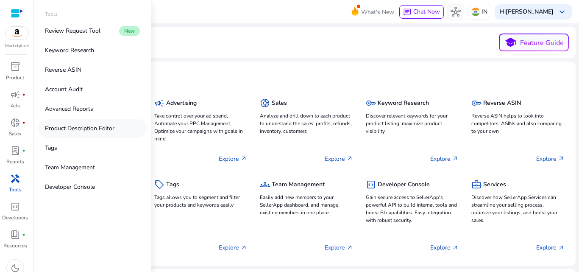
click at [106, 130] on p "Product Description Editor" at bounding box center [80, 128] width 70 height 9
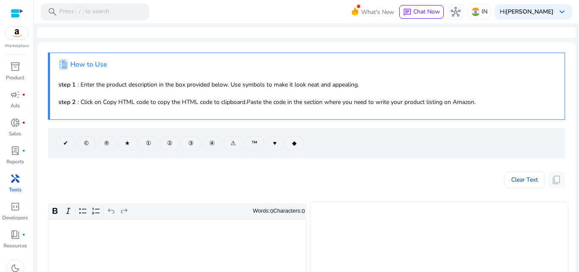
scroll to position [203, 0]
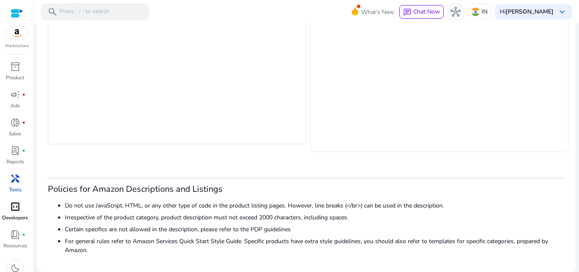
click at [13, 213] on div "code_blocks" at bounding box center [15, 207] width 24 height 14
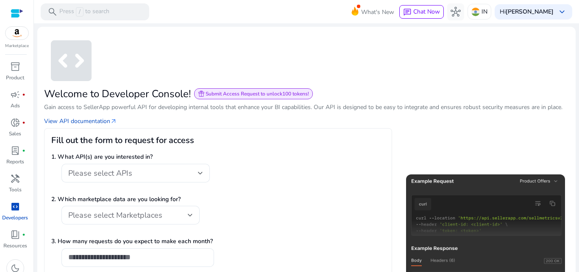
scroll to position [147, 0]
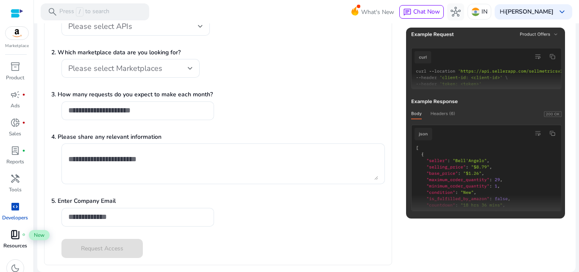
click at [17, 231] on span "book_4" at bounding box center [15, 234] width 10 height 10
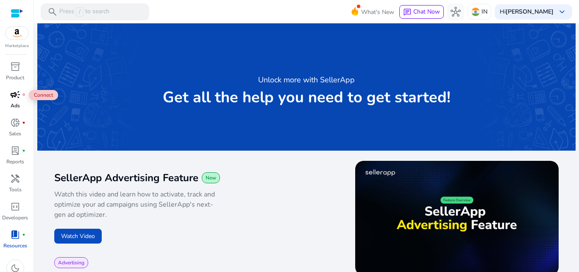
click at [22, 95] on span "fiber_manual_record" at bounding box center [23, 94] width 3 height 3
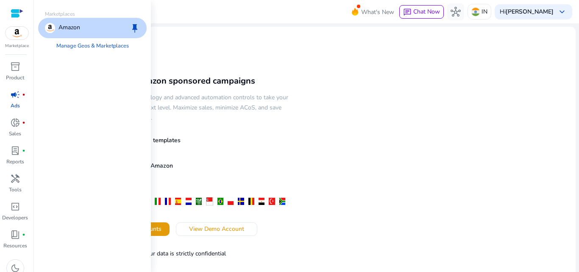
click at [12, 37] on img at bounding box center [17, 33] width 23 height 13
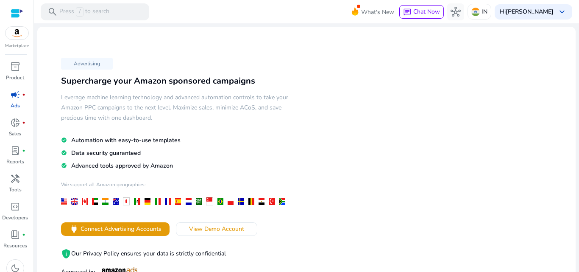
click at [21, 16] on div at bounding box center [17, 13] width 13 height 10
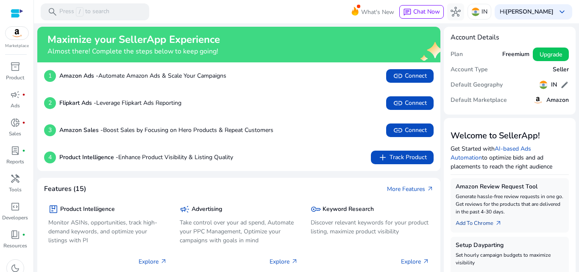
click at [485, 222] on link "Add To Chrome arrow_outward" at bounding box center [482, 221] width 53 height 12
click at [473, 224] on link "Add To Chrome arrow_outward" at bounding box center [482, 221] width 53 height 12
click at [531, 15] on b "Augustin" at bounding box center [530, 12] width 48 height 8
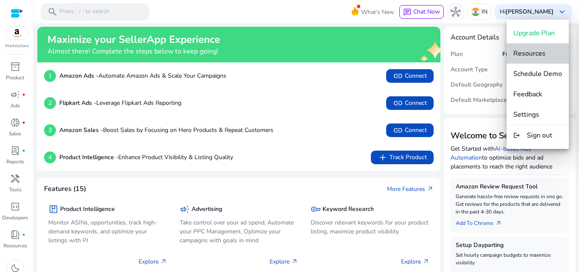
click at [531, 60] on button "Resources" at bounding box center [537, 53] width 62 height 20
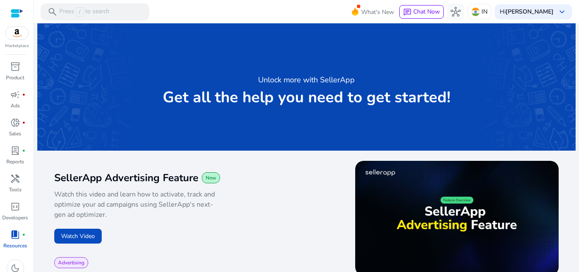
scroll to position [238, 0]
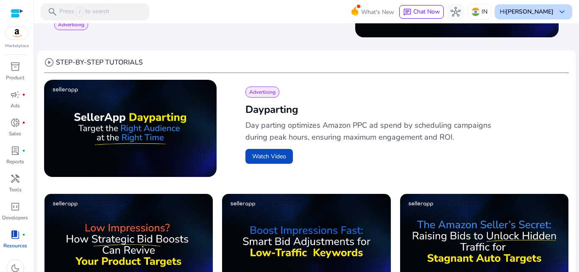
click at [562, 7] on span "keyboard_arrow_down" at bounding box center [562, 12] width 10 height 10
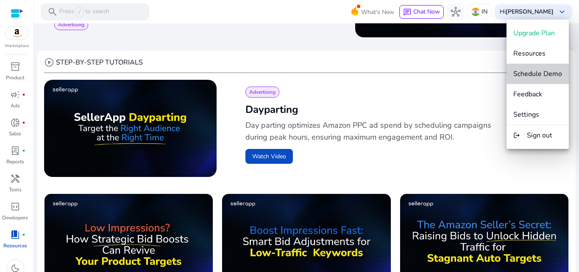
click at [548, 81] on button "Schedule Demo" at bounding box center [537, 74] width 62 height 20
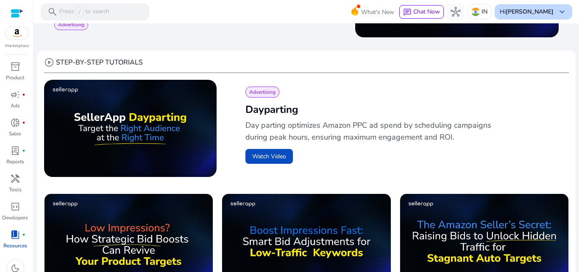
click at [544, 17] on div "Hi Augustin keyboard_arrow_down" at bounding box center [534, 11] width 78 height 15
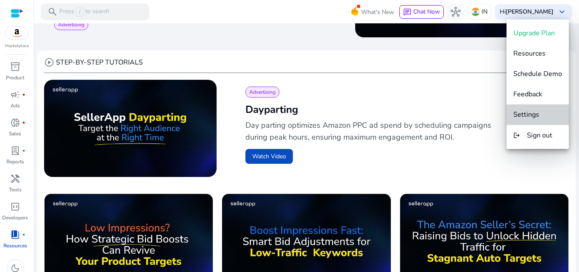
click at [544, 121] on button "Settings" at bounding box center [537, 114] width 62 height 20
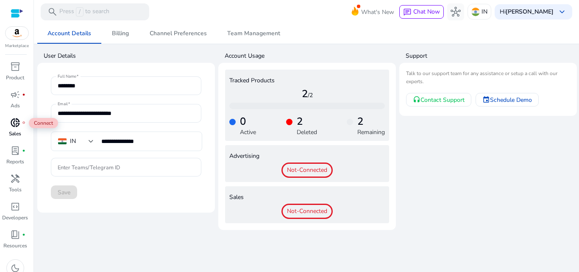
click at [17, 125] on span "donut_small" at bounding box center [15, 122] width 10 height 10
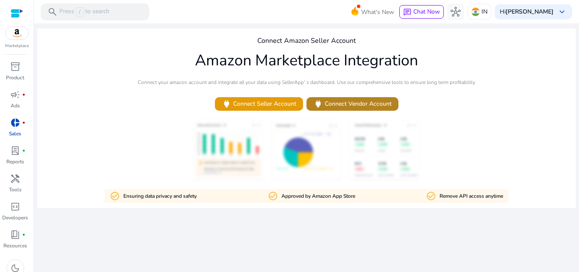
click at [377, 106] on span "power Connect Vendor Account" at bounding box center [352, 104] width 78 height 10
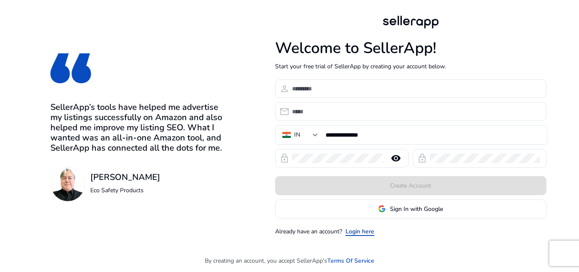
click at [356, 235] on link "Login here" at bounding box center [359, 231] width 29 height 9
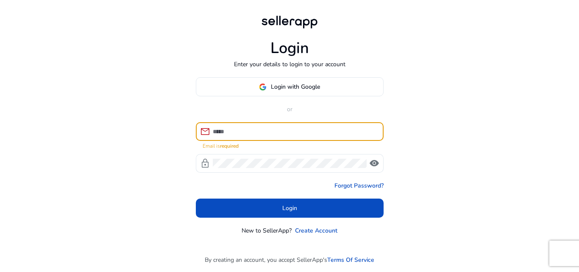
type input "**********"
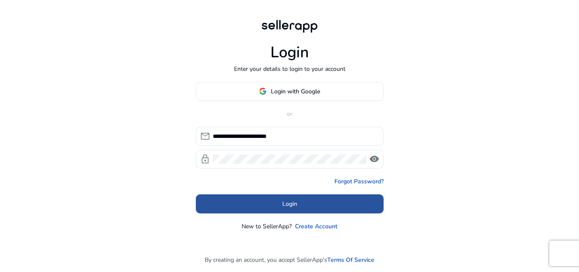
click at [309, 211] on span at bounding box center [290, 203] width 188 height 20
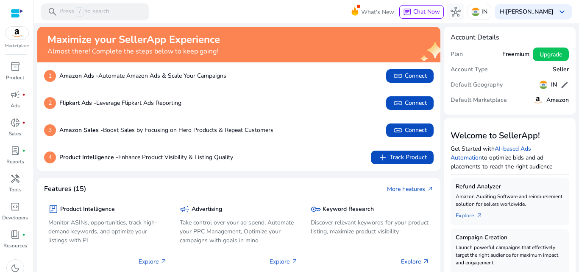
click at [226, 49] on div "Maximize your SellerApp Experience Almost there! Complete the steps below to ke…" at bounding box center [225, 44] width 356 height 22
click at [482, 100] on h5 "Default Marketplace" at bounding box center [478, 100] width 56 height 7
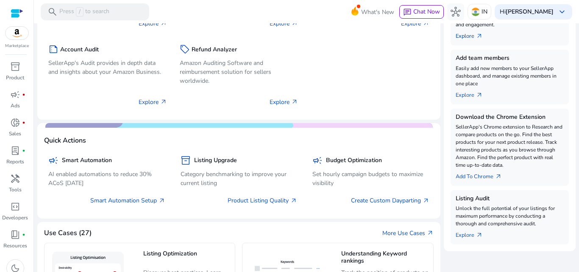
click at [461, 34] on link "Explore arrow_outward" at bounding box center [473, 34] width 34 height 12
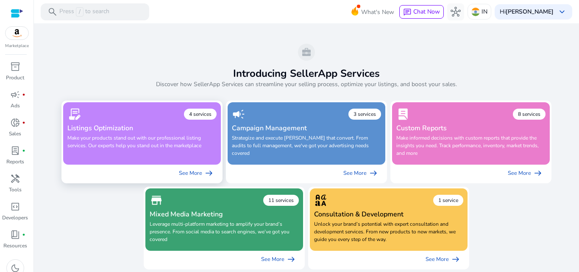
click at [164, 133] on div "contract_edit 4 services Listings Optimization Make your products stand out wit…" at bounding box center [141, 132] width 149 height 50
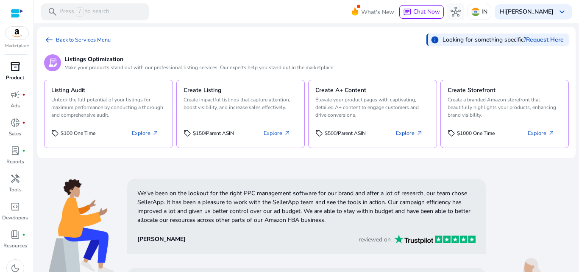
click at [11, 63] on span "inventory_2" at bounding box center [15, 66] width 10 height 10
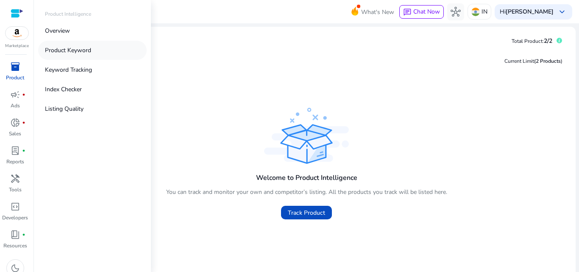
click at [105, 49] on link "Product Keyword" at bounding box center [92, 50] width 108 height 19
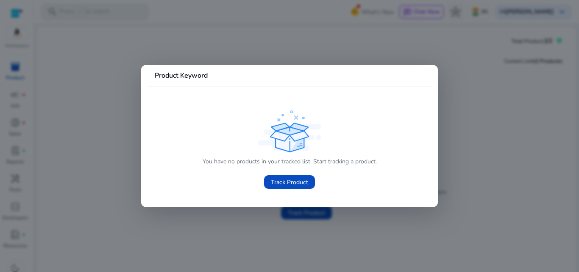
click at [70, 66] on div at bounding box center [289, 136] width 579 height 272
